Goal: Transaction & Acquisition: Book appointment/travel/reservation

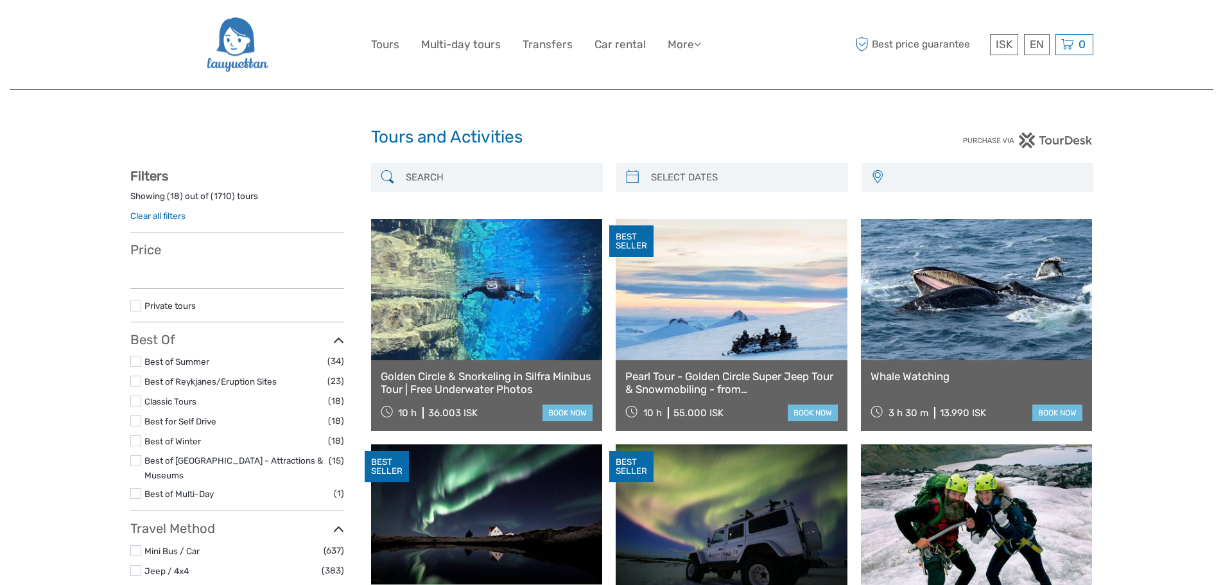
select select
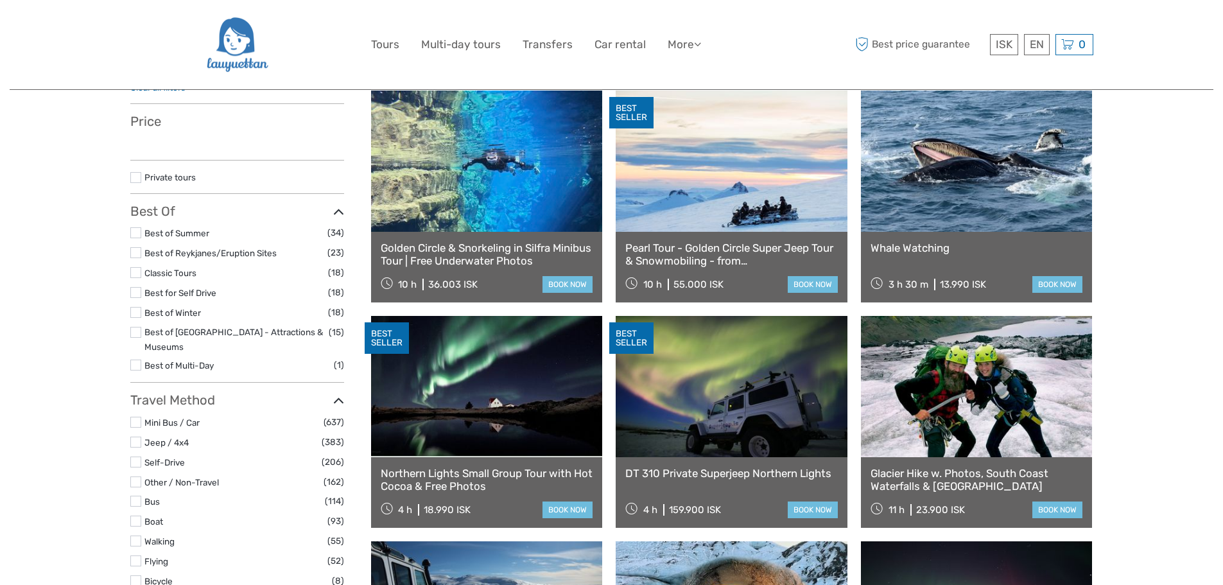
select select
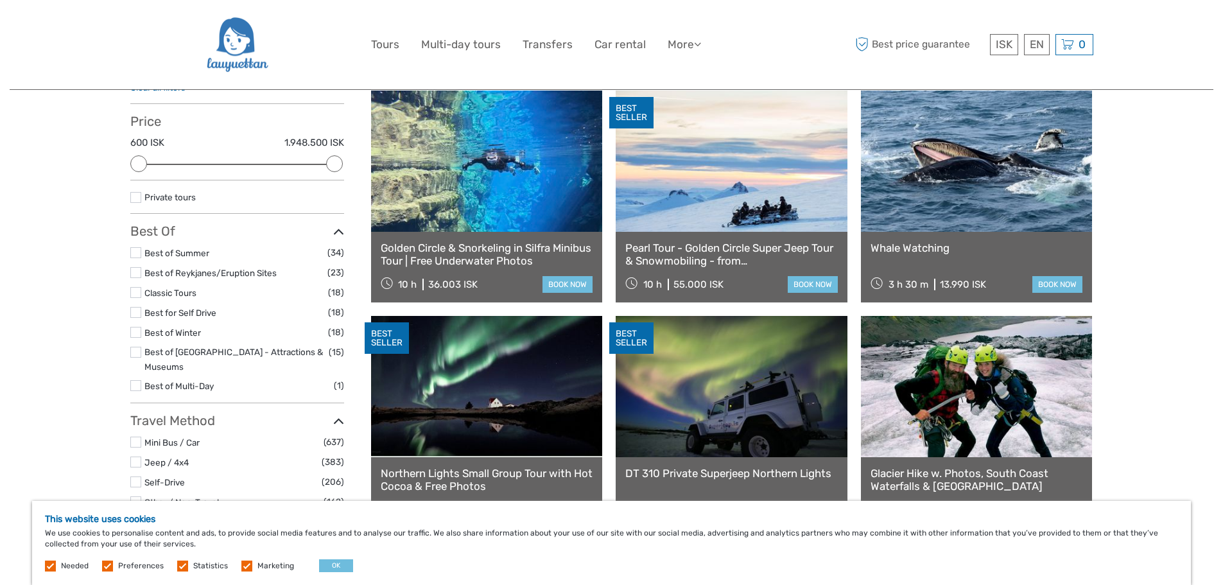
click at [1026, 231] on link at bounding box center [977, 161] width 232 height 141
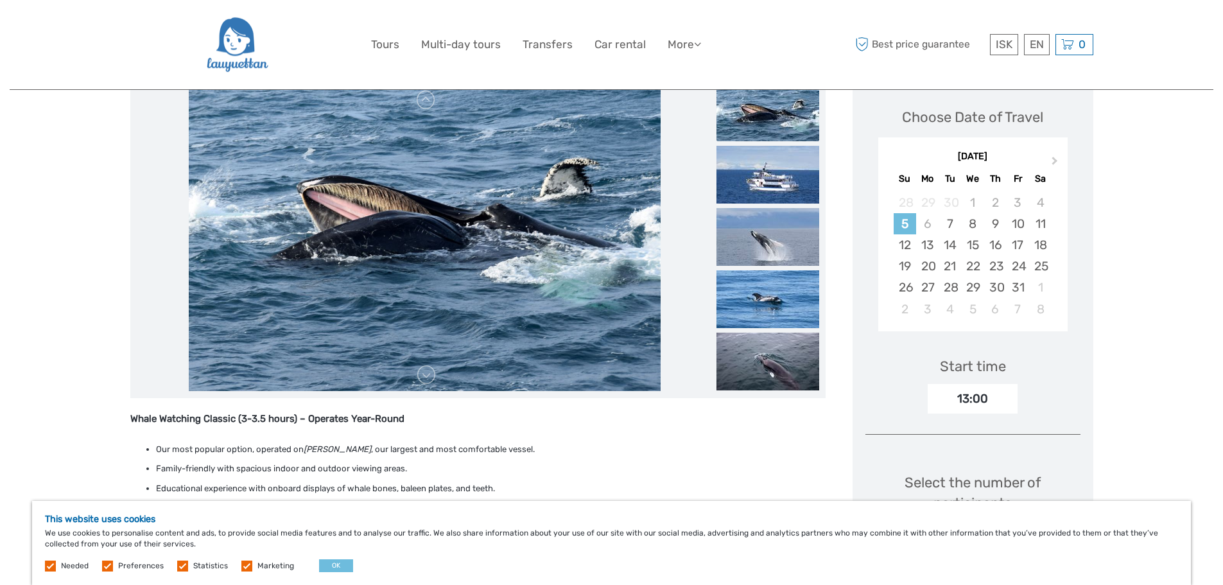
scroll to position [64, 0]
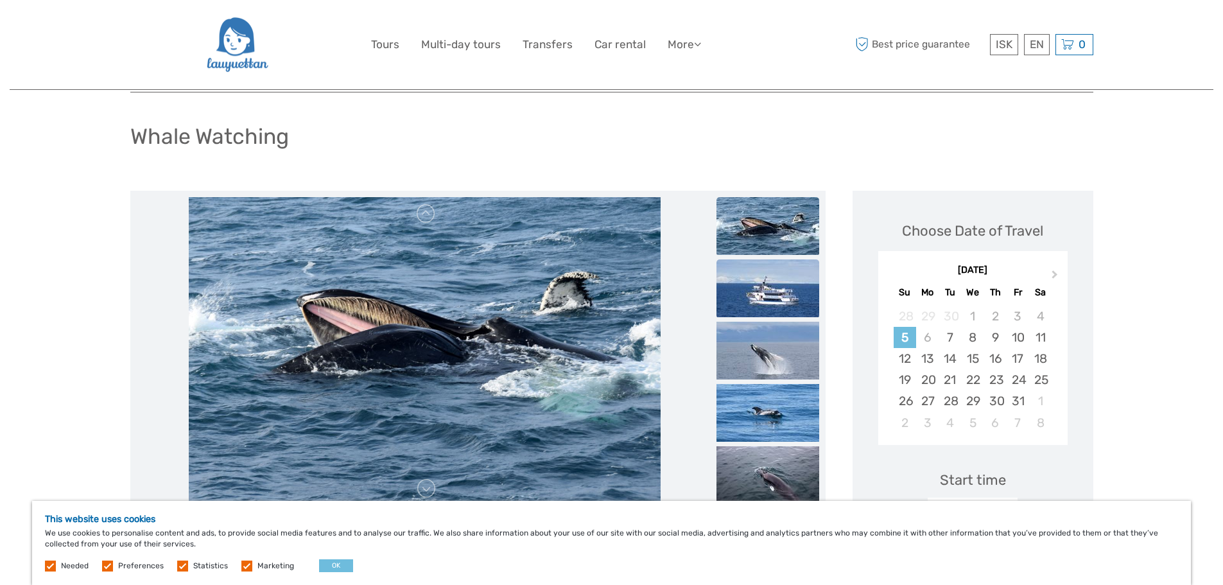
click at [767, 272] on img at bounding box center [768, 288] width 103 height 58
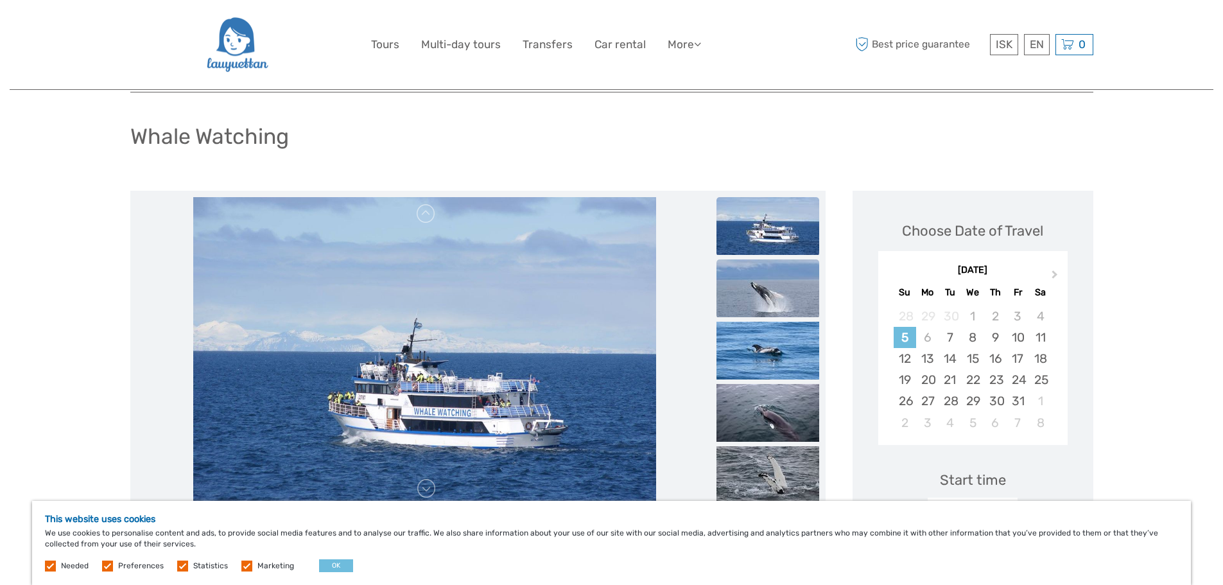
click at [777, 299] on img at bounding box center [768, 288] width 103 height 58
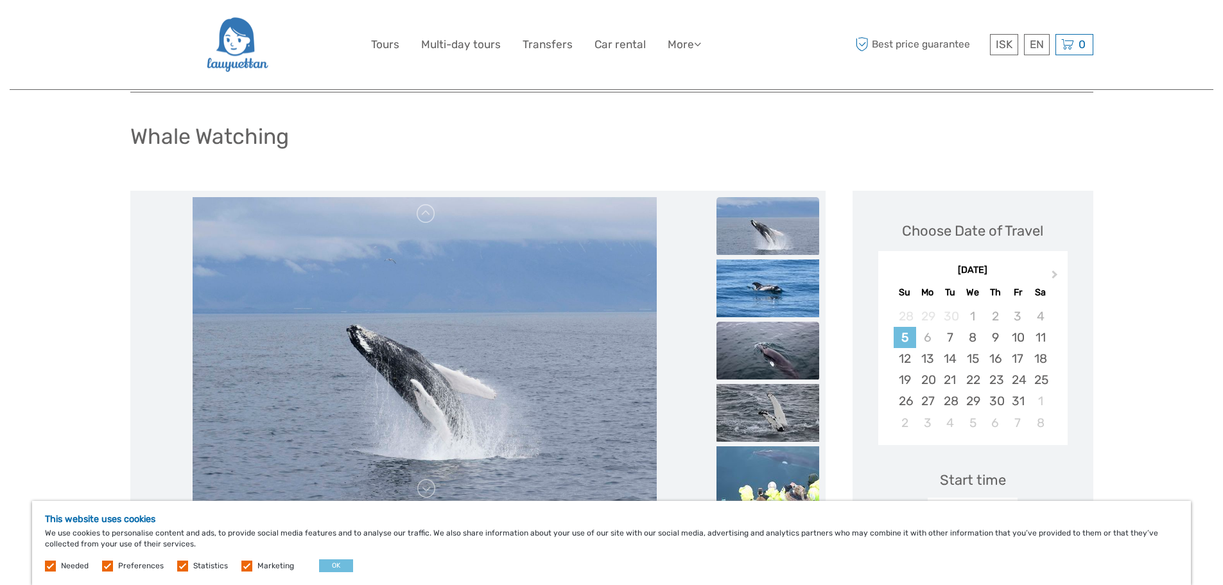
click at [778, 356] on img at bounding box center [768, 351] width 103 height 58
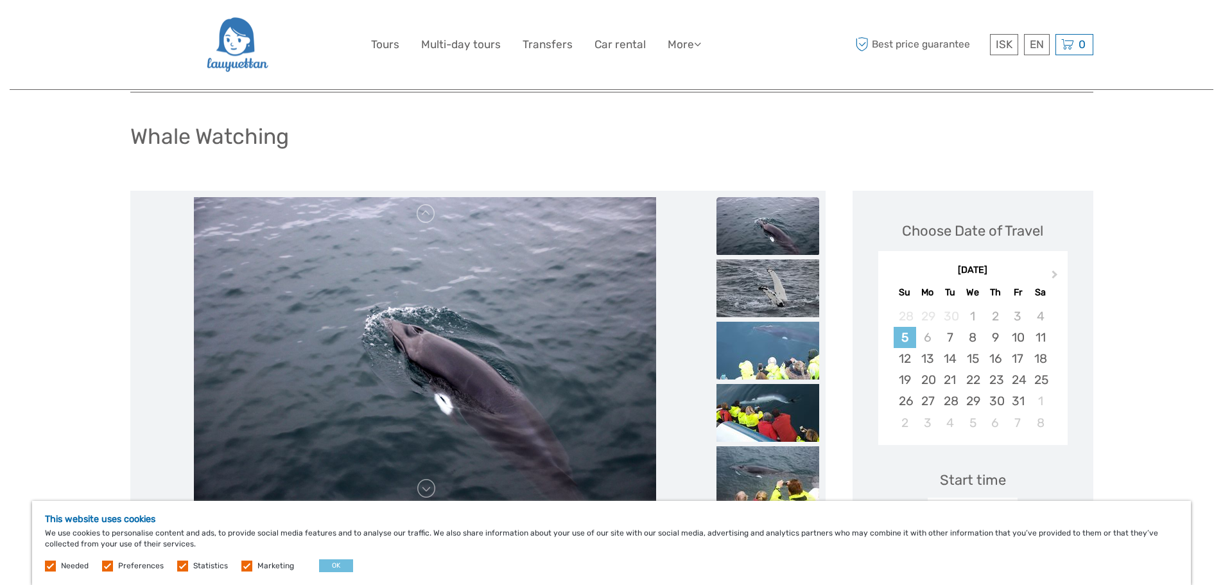
click at [779, 381] on ul at bounding box center [768, 384] width 103 height 997
click at [774, 363] on img at bounding box center [768, 351] width 103 height 58
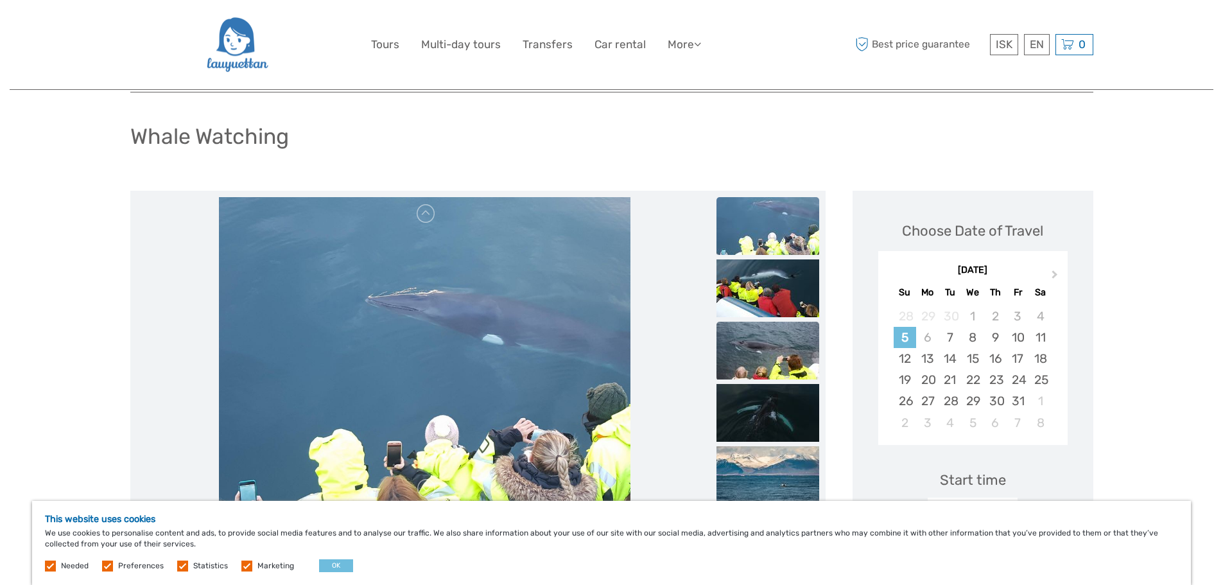
click at [771, 347] on img at bounding box center [768, 351] width 103 height 58
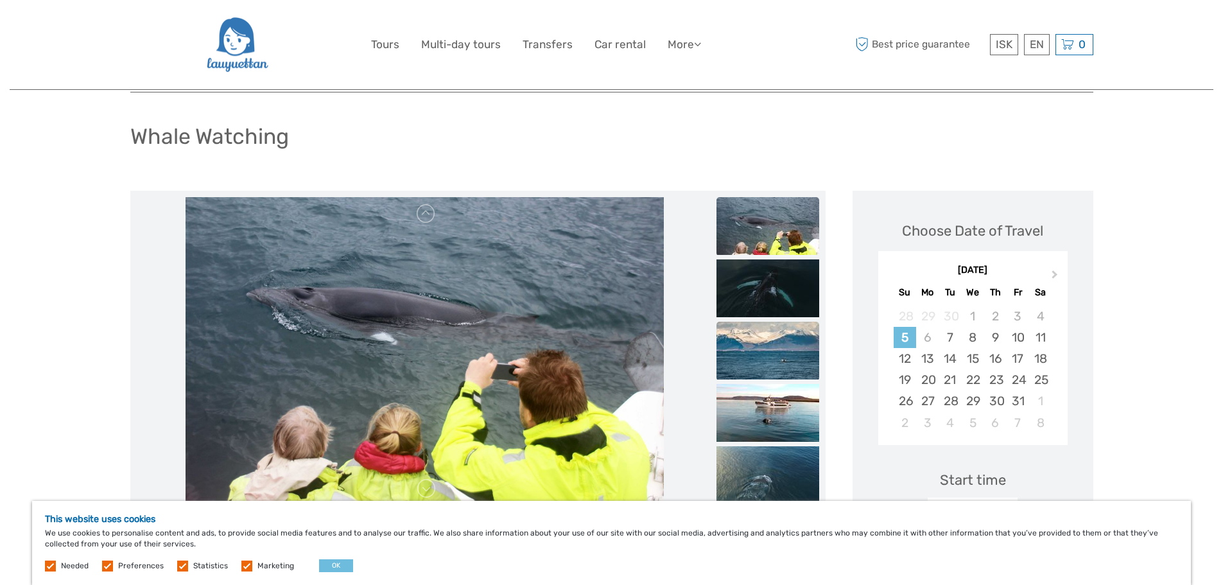
click at [771, 360] on img at bounding box center [768, 351] width 103 height 58
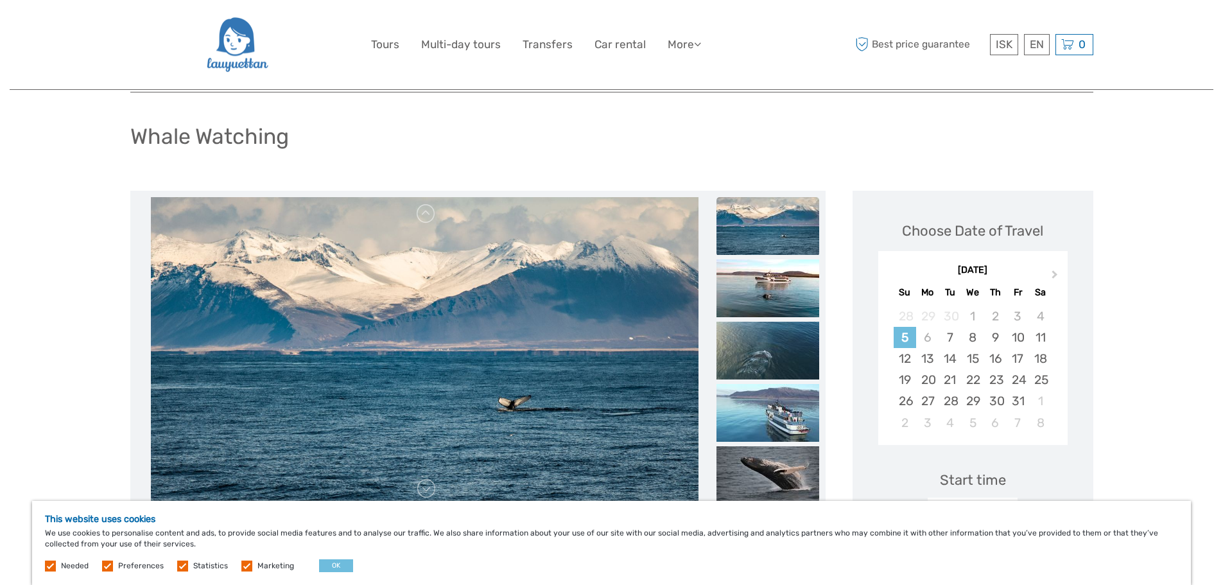
click at [235, 57] on img at bounding box center [236, 45] width 62 height 70
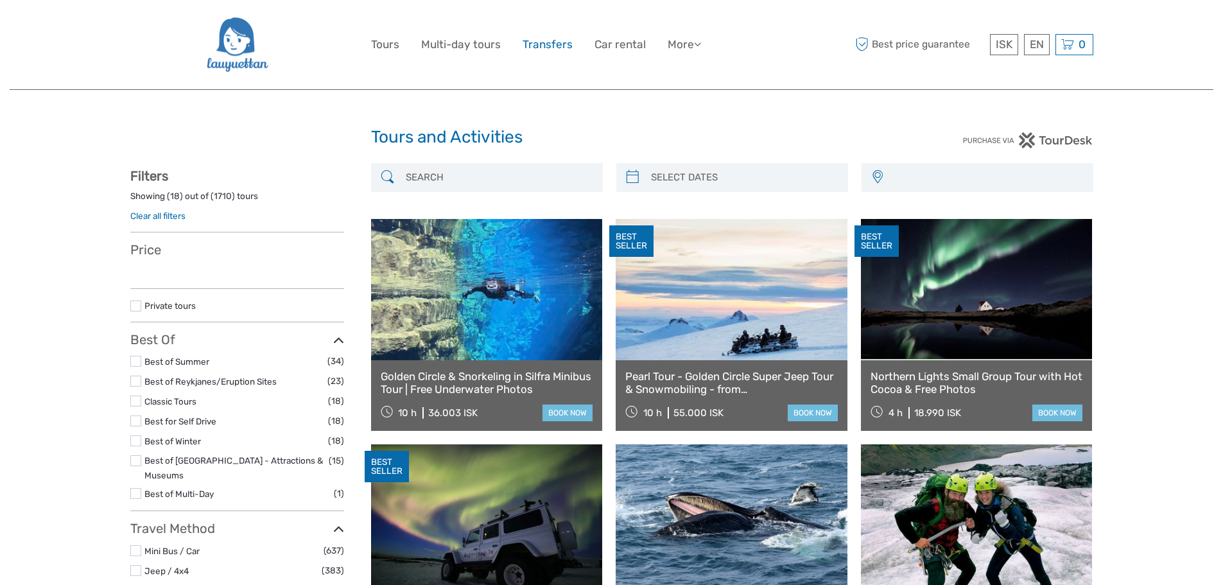
click at [559, 45] on link "Transfers" at bounding box center [548, 44] width 50 height 19
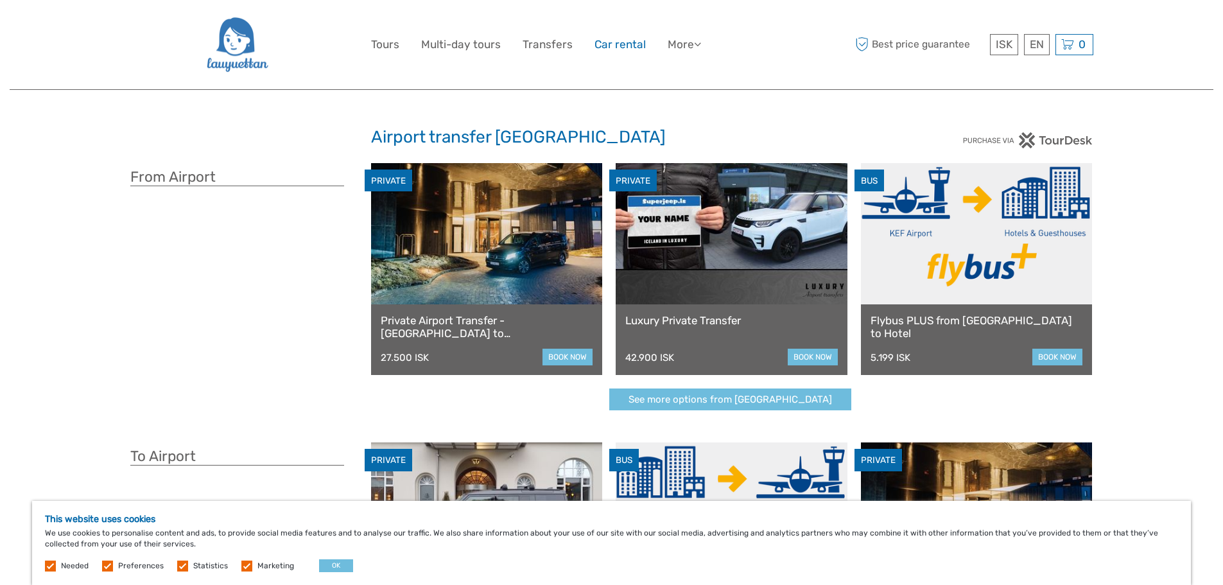
click at [616, 46] on link "Car rental" at bounding box center [620, 44] width 51 height 19
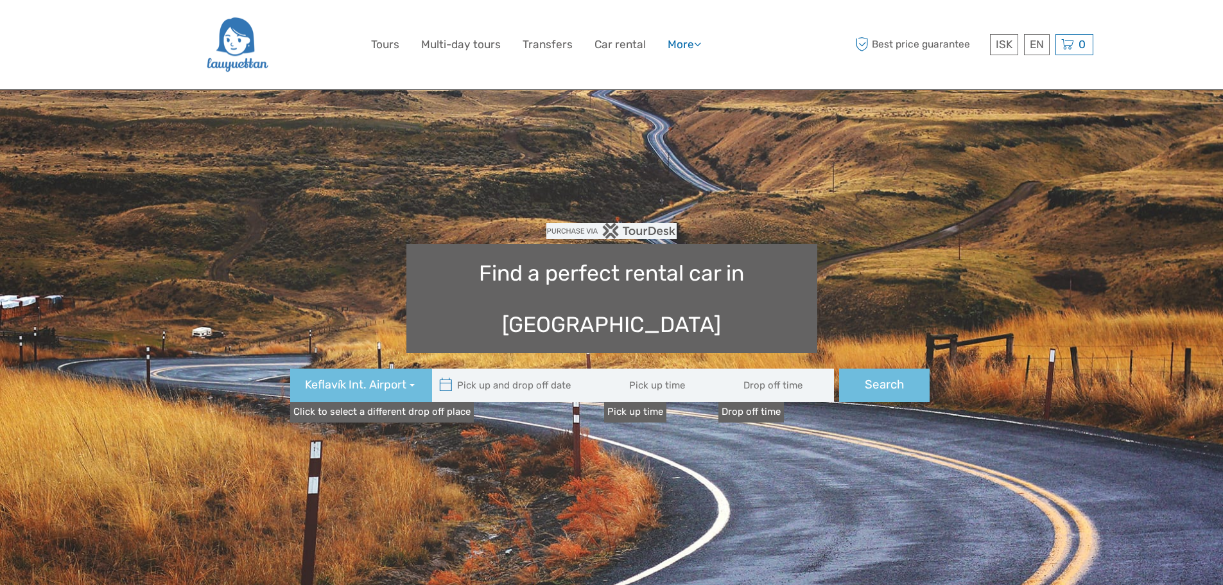
type input "08:00"
